Goal: Task Accomplishment & Management: Manage account settings

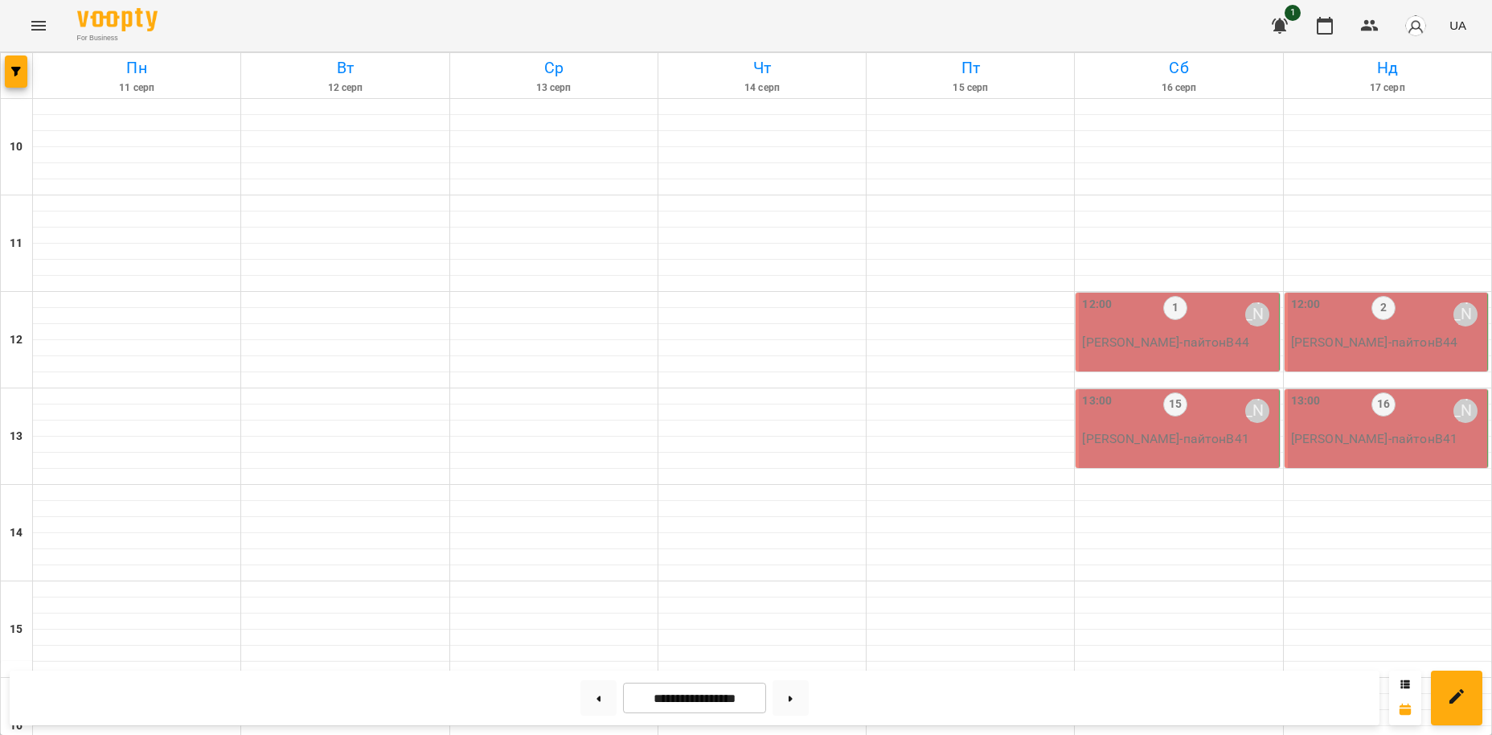
scroll to position [599, 0]
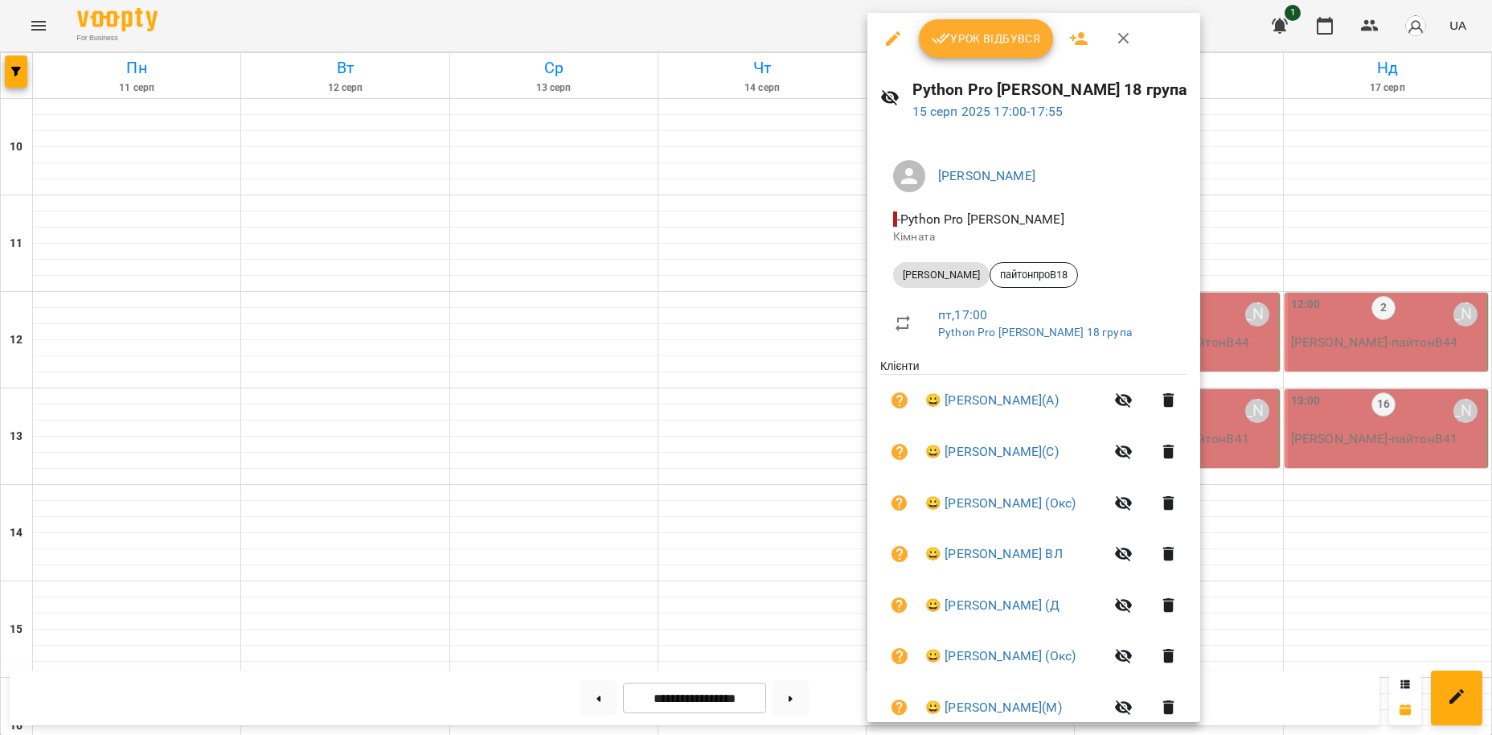
click at [999, 39] on span "Урок відбувся" at bounding box center [986, 38] width 109 height 19
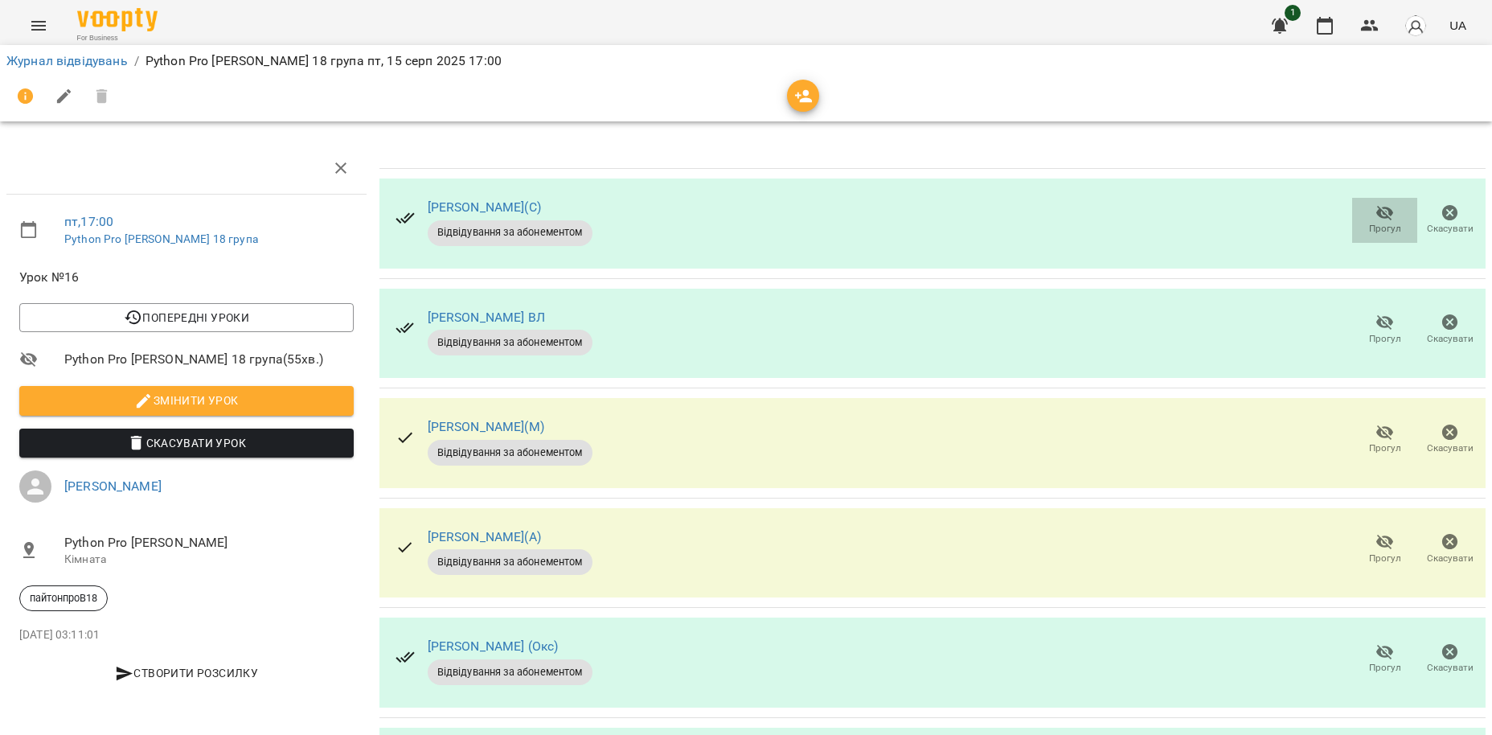
click at [1388, 201] on button "Прогул" at bounding box center [1385, 220] width 65 height 45
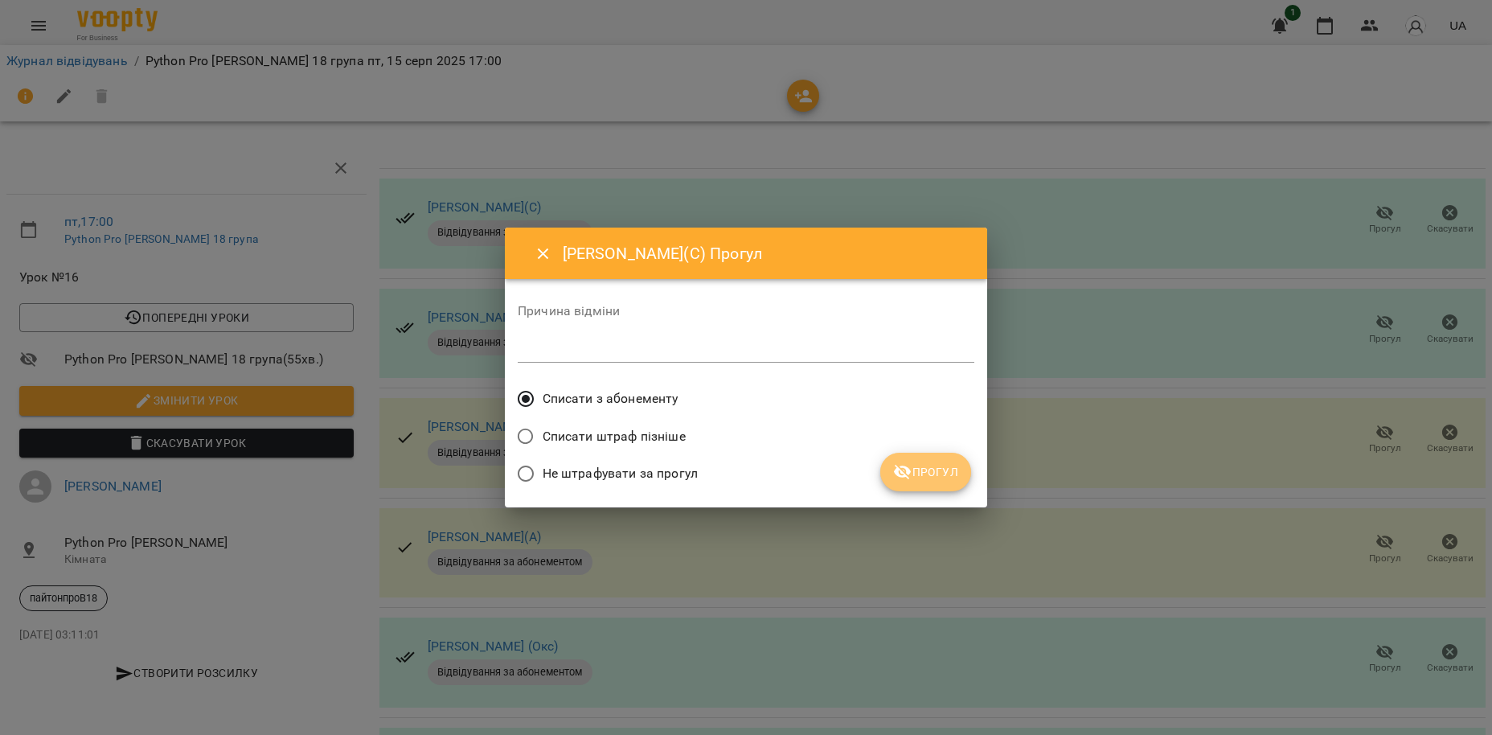
click at [910, 465] on icon "submit" at bounding box center [902, 471] width 19 height 19
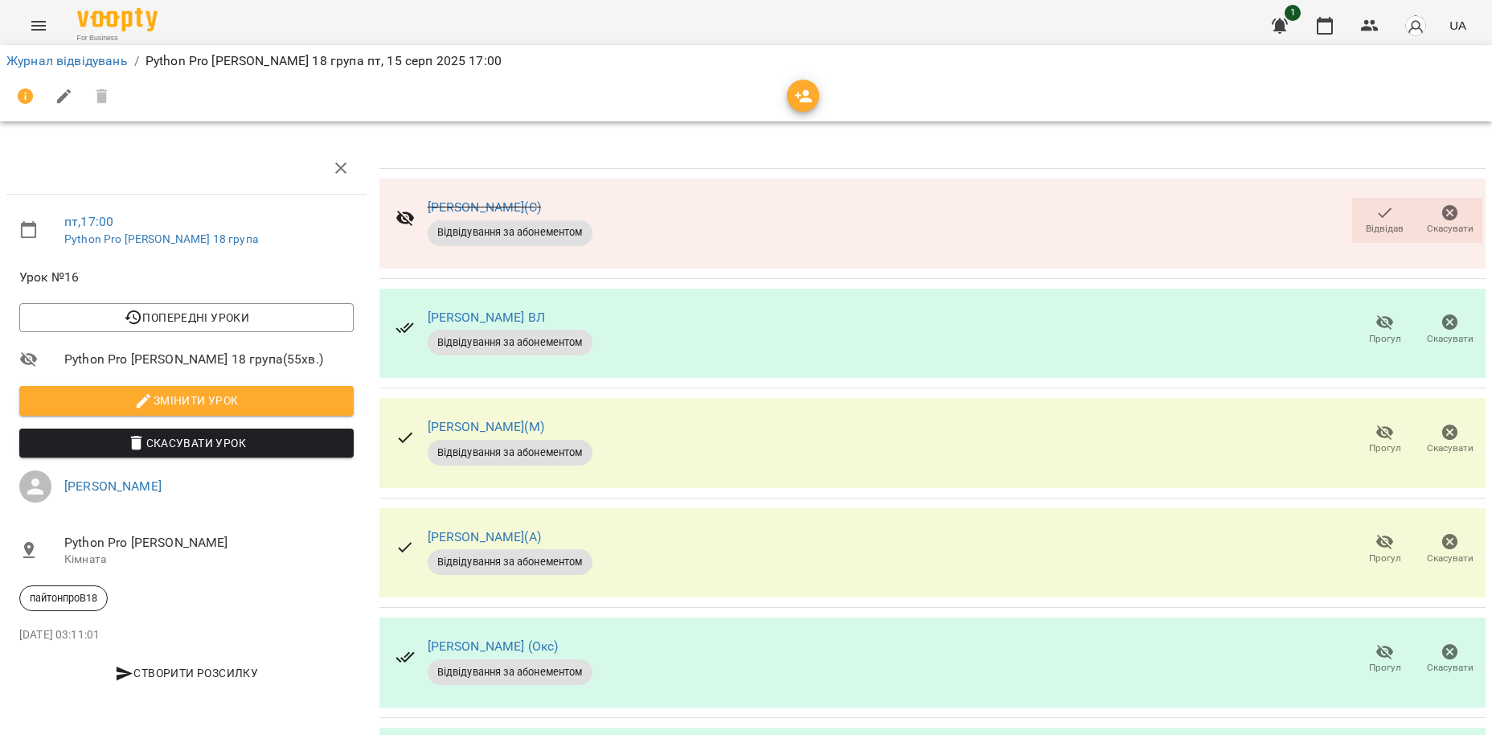
click at [1391, 323] on icon "button" at bounding box center [1386, 322] width 18 height 15
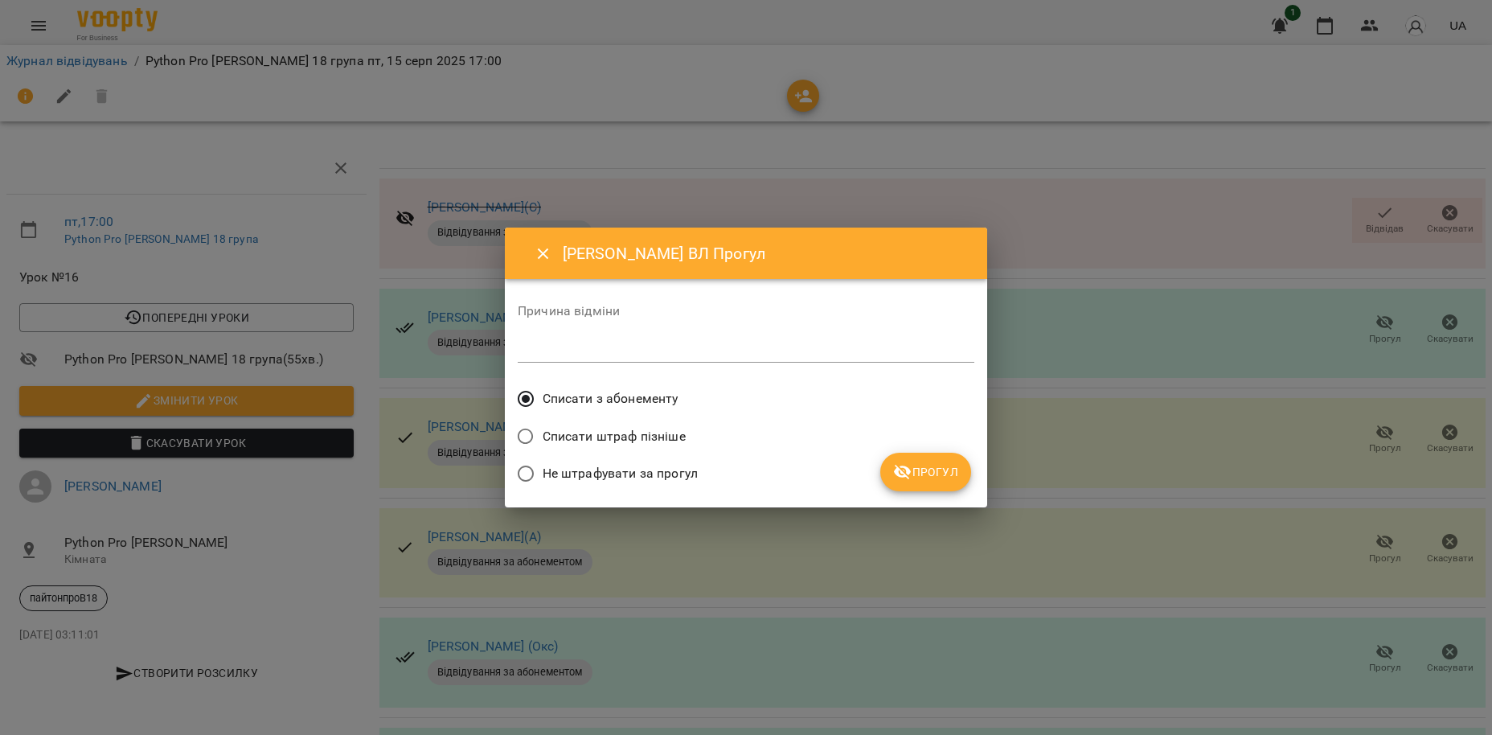
click at [938, 474] on span "Прогул" at bounding box center [925, 471] width 65 height 19
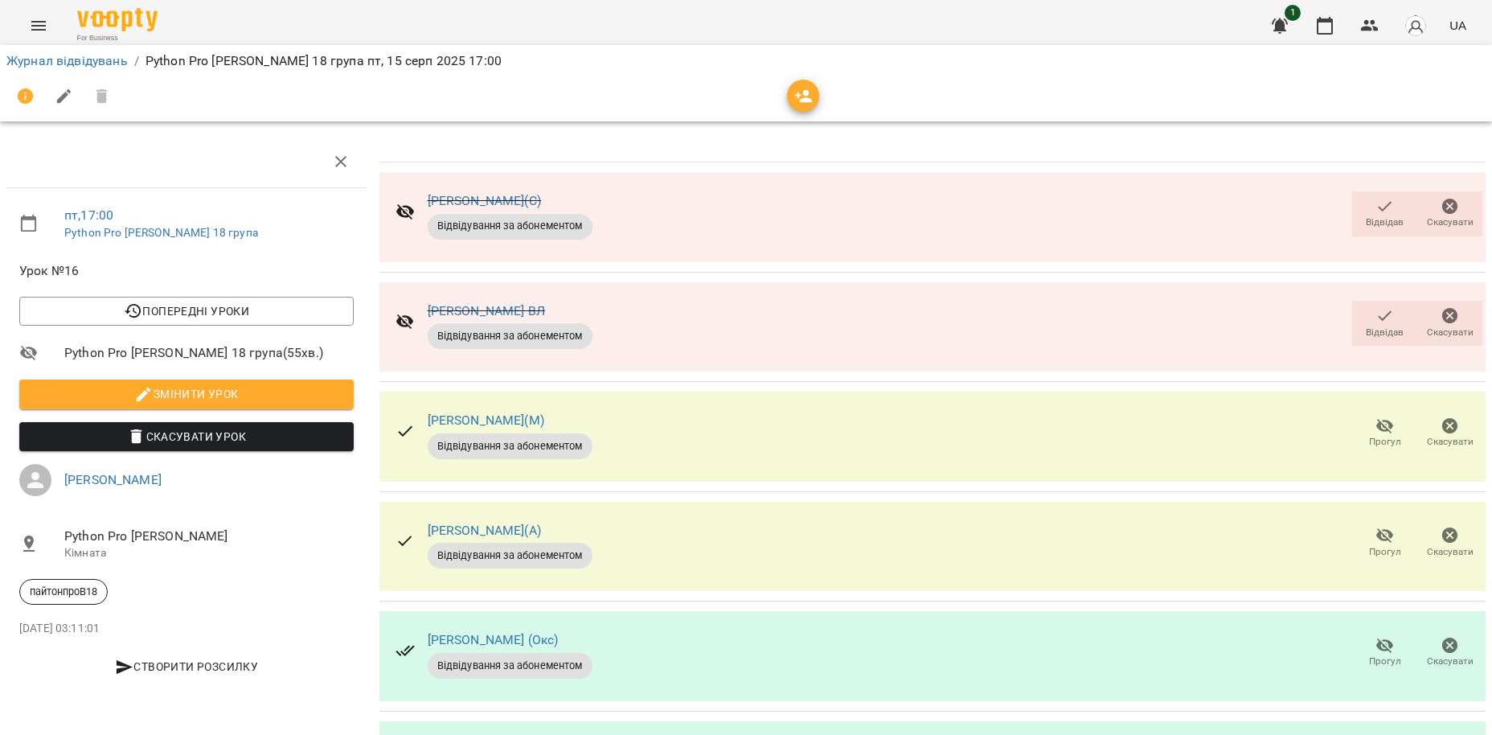
scroll to position [216, 0]
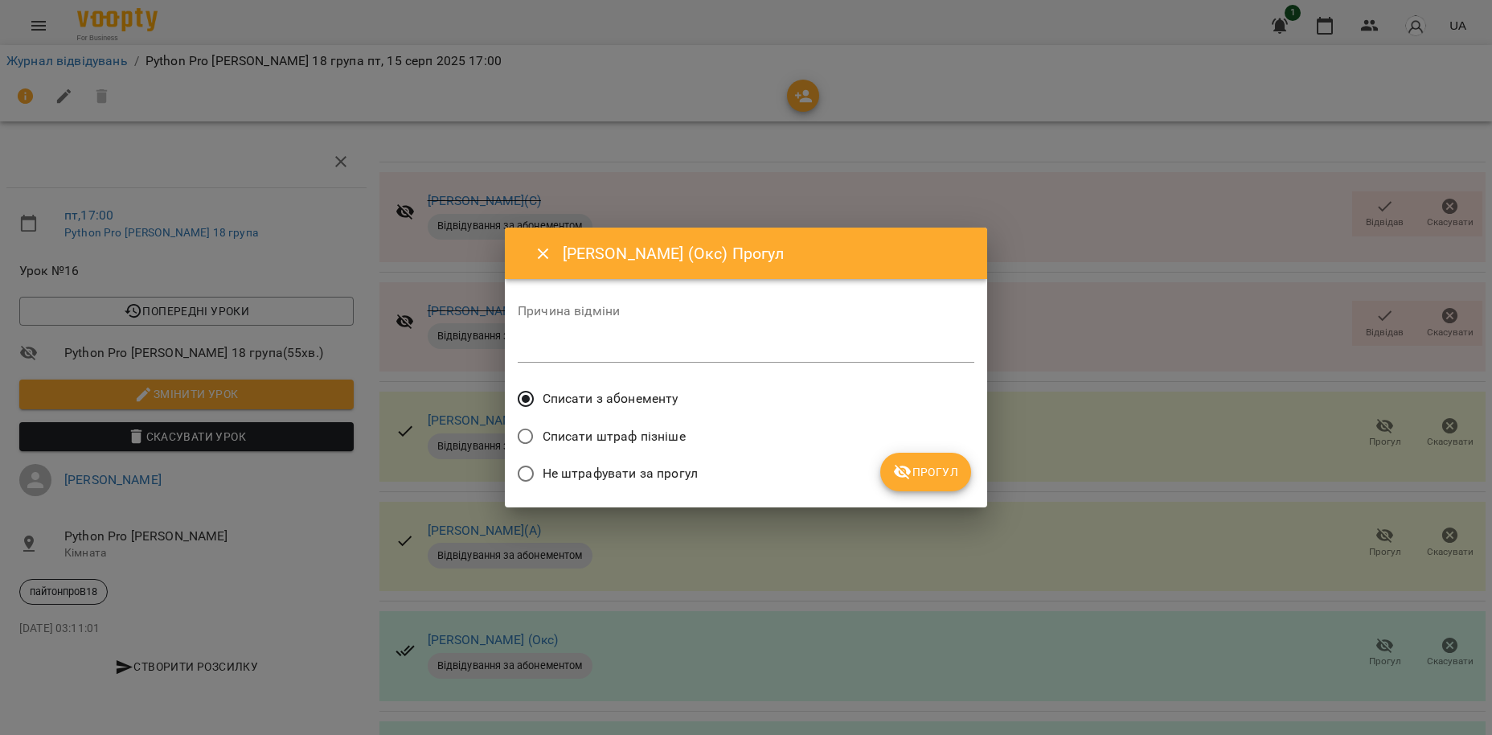
click at [928, 478] on span "Прогул" at bounding box center [925, 471] width 65 height 19
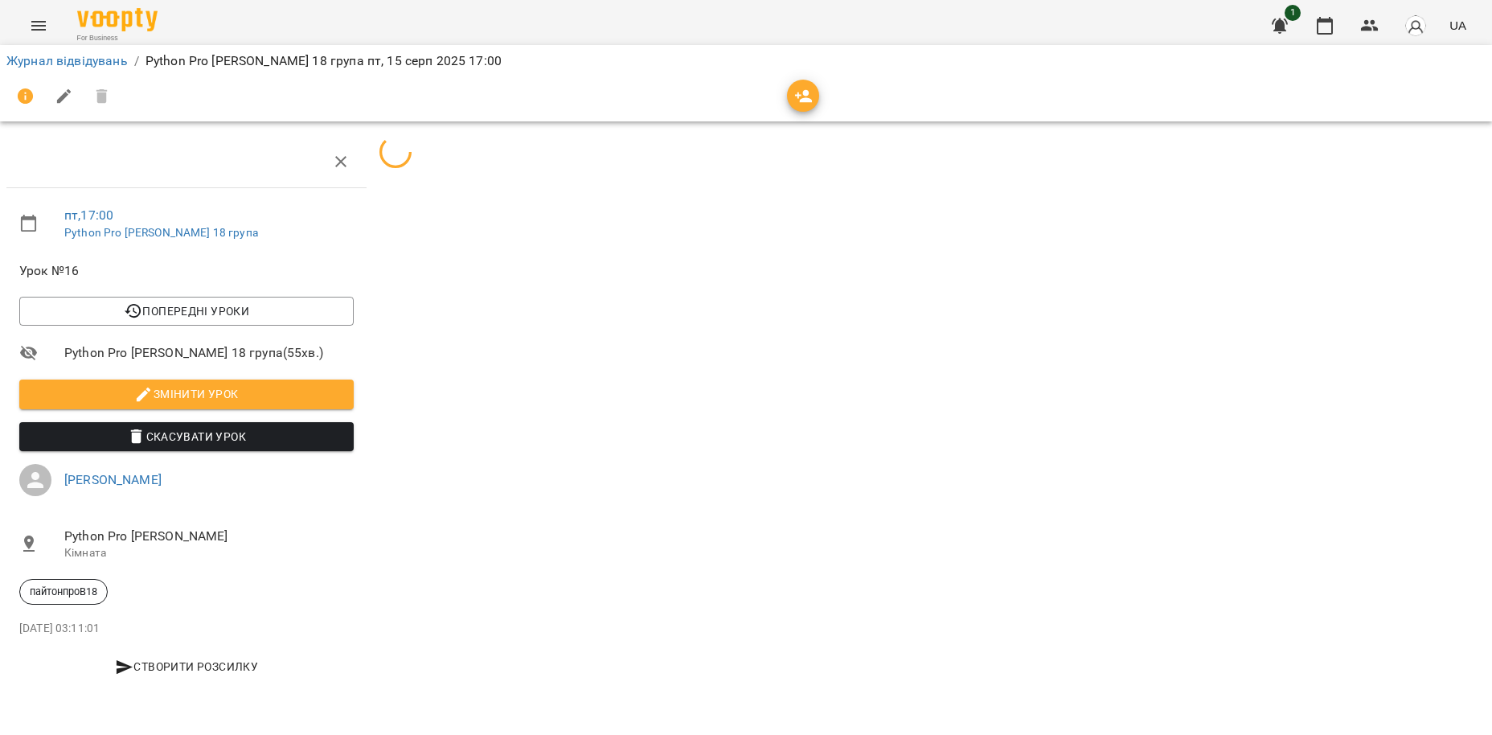
scroll to position [0, 0]
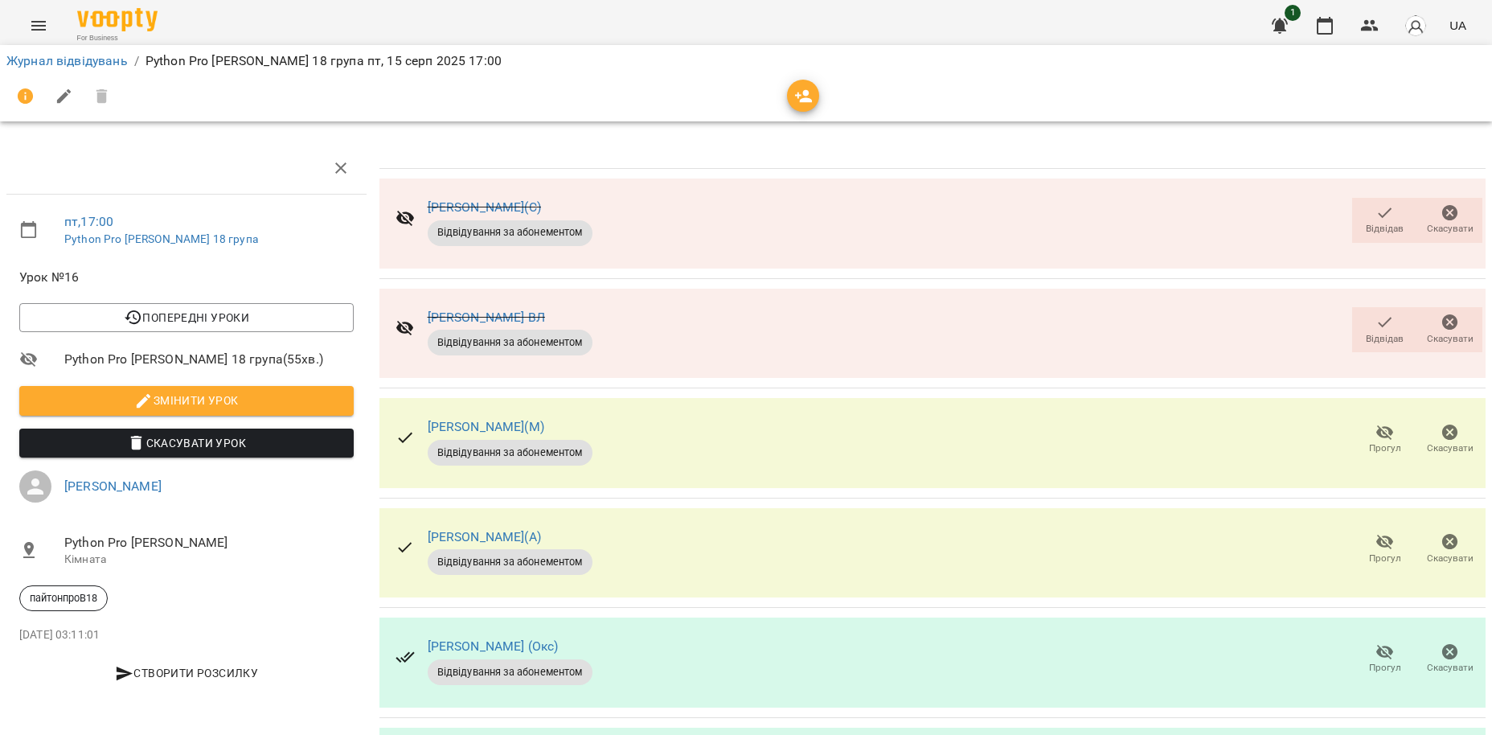
click at [63, 69] on li "Журнал відвідувань" at bounding box center [66, 60] width 121 height 19
click at [68, 67] on link "Журнал відвідувань" at bounding box center [66, 60] width 121 height 15
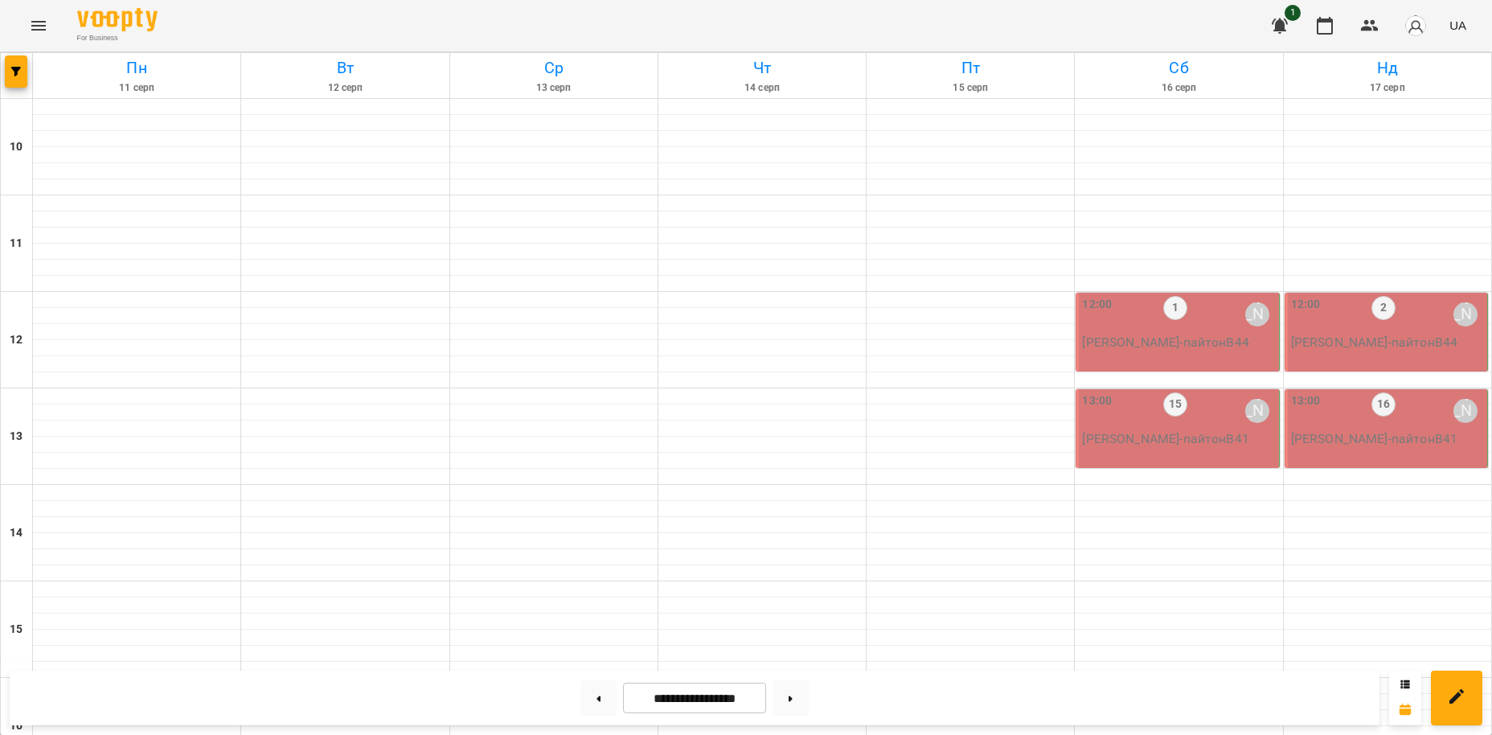
scroll to position [691, 0]
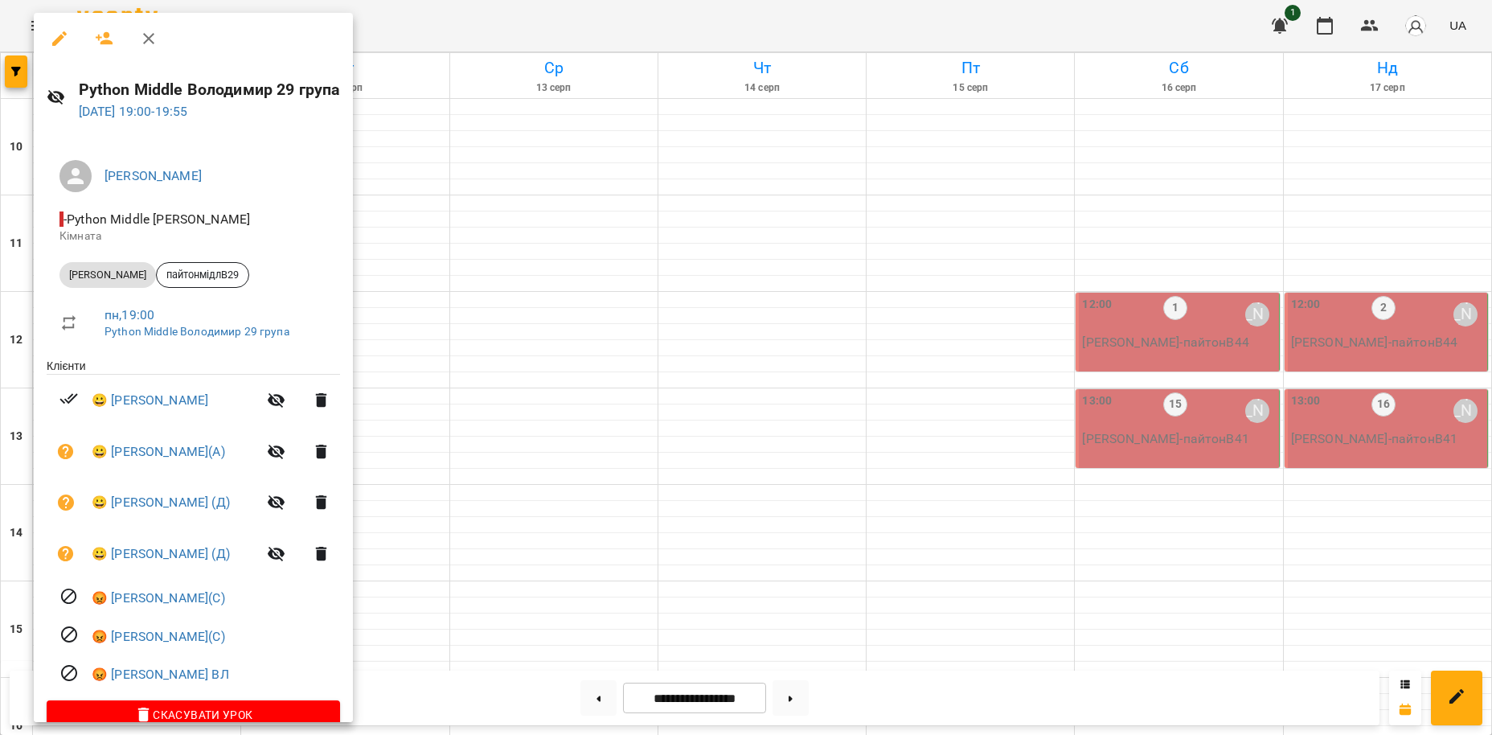
click at [440, 24] on div at bounding box center [746, 367] width 1492 height 735
